Goal: Task Accomplishment & Management: Complete application form

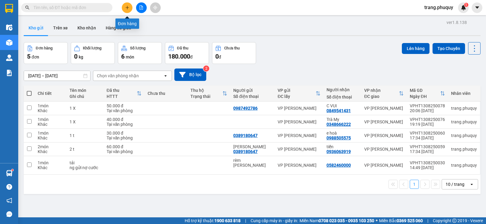
drag, startPoint x: 0, startPoint y: 0, endPoint x: 127, endPoint y: 6, distance: 126.7
click at [127, 6] on icon "plus" at bounding box center [127, 7] width 4 height 4
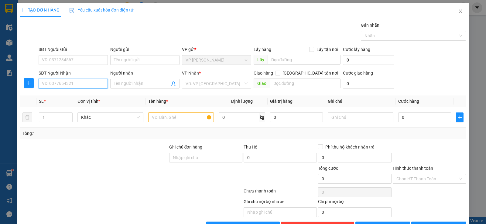
click at [87, 85] on input "SĐT Người Nhận" at bounding box center [73, 84] width 69 height 10
type input "0935228286"
click at [83, 96] on div "0935228286 - phương nam" at bounding box center [72, 96] width 61 height 7
type input "phương nam"
type input "CAN LỘC"
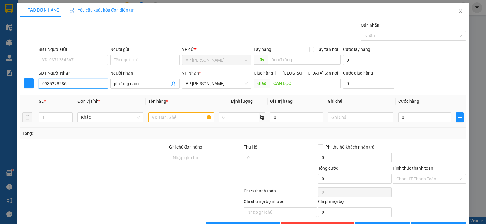
type input "0935228286"
click at [163, 115] on input "text" at bounding box center [181, 118] width 66 height 10
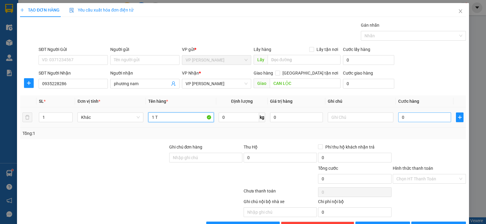
type input "1 T"
click at [419, 114] on input "0" at bounding box center [424, 118] width 53 height 10
type input "1"
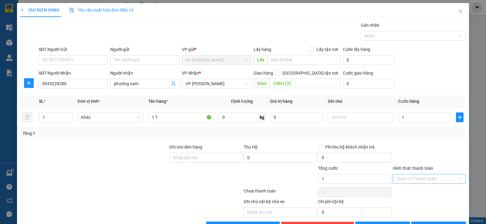
type input "1.000"
click at [396, 183] on input "Hình thức thanh toán" at bounding box center [427, 178] width 62 height 9
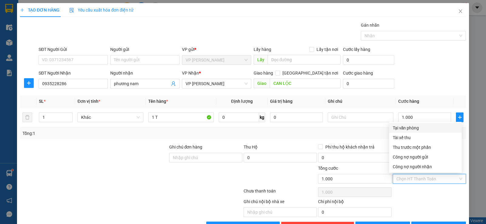
click at [403, 128] on div "Tại văn phòng" at bounding box center [424, 128] width 65 height 7
type input "0"
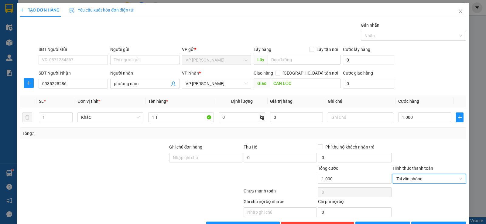
scroll to position [19, 0]
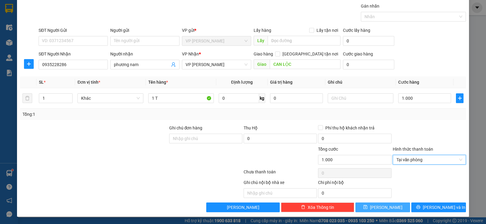
click at [378, 207] on span "[PERSON_NAME]" at bounding box center [386, 207] width 32 height 7
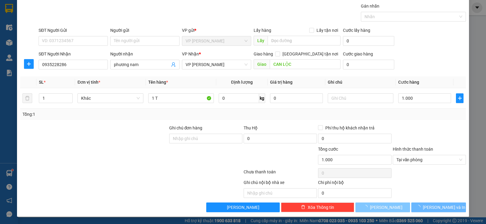
type input "0"
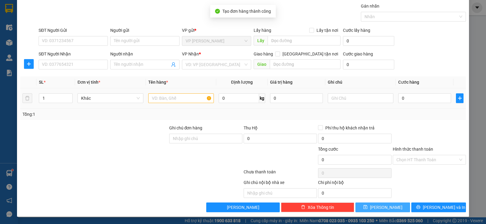
scroll to position [0, 0]
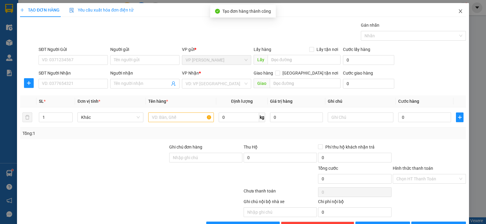
click at [458, 11] on icon "close" at bounding box center [459, 11] width 3 height 4
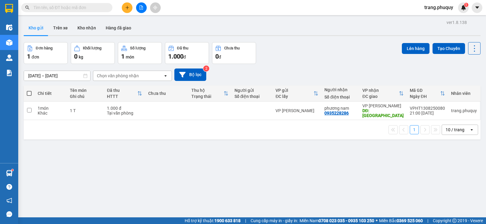
click at [29, 93] on span at bounding box center [29, 93] width 5 height 5
click at [29, 90] on input "checkbox" at bounding box center [29, 90] width 0 height 0
checkbox input "true"
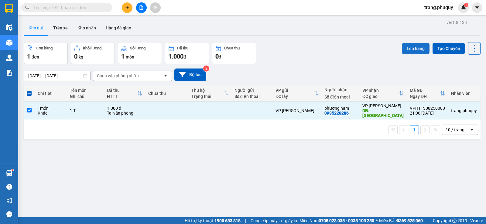
click at [408, 52] on button "Lên hàng" at bounding box center [415, 48] width 28 height 11
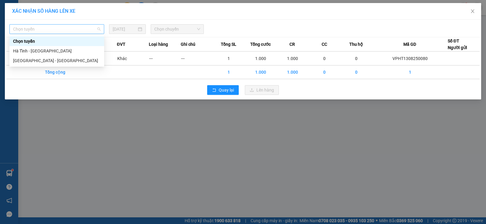
click at [42, 28] on span "Chọn tuyến" at bounding box center [56, 29] width 87 height 9
click at [37, 50] on div "Hà Tĩnh - [GEOGRAPHIC_DATA]" at bounding box center [56, 51] width 87 height 7
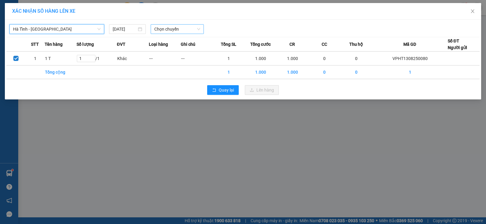
click at [178, 29] on span "Chọn chuyến" at bounding box center [177, 29] width 46 height 9
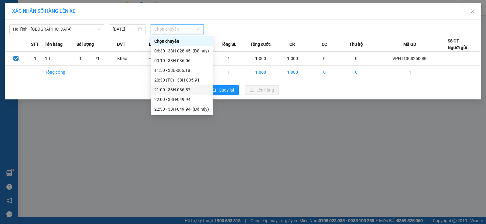
scroll to position [19, 0]
click at [181, 107] on div "23:01 - 38H-049.57" at bounding box center [181, 109] width 55 height 7
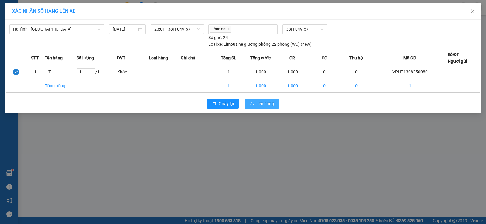
click at [264, 103] on span "Lên hàng" at bounding box center [265, 103] width 18 height 7
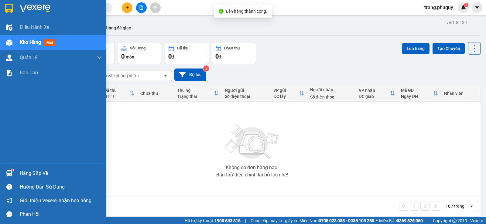
click at [25, 42] on span "Kho hàng" at bounding box center [30, 42] width 21 height 6
